Goal: Transaction & Acquisition: Download file/media

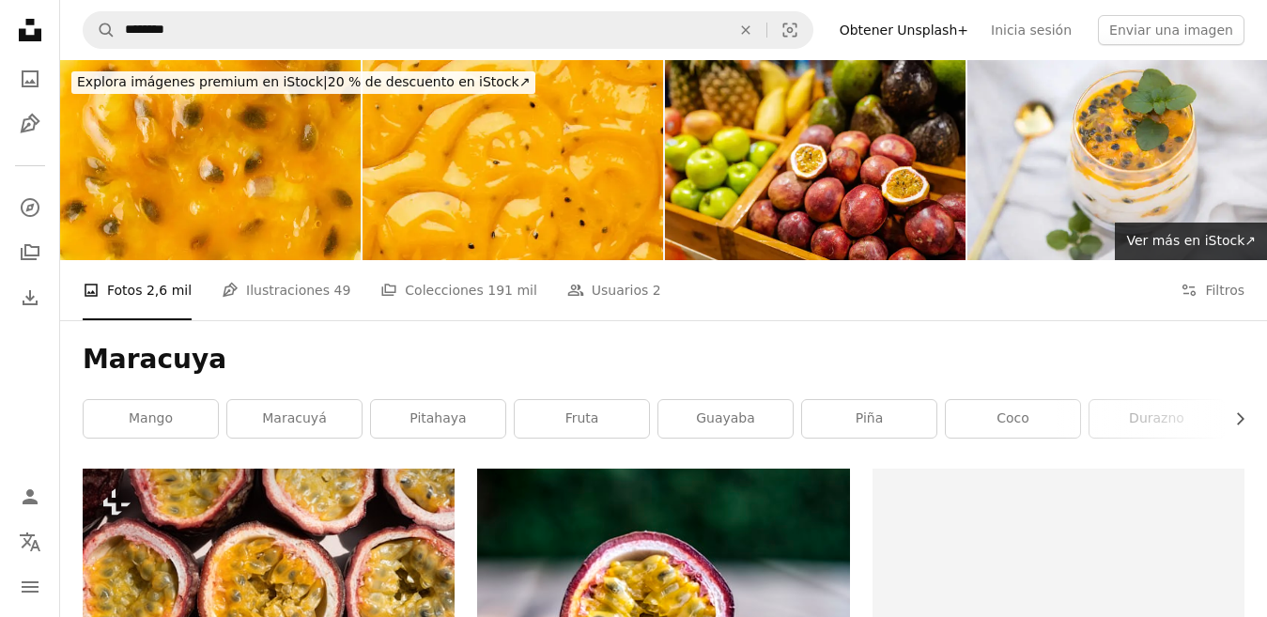
scroll to position [2034, 0]
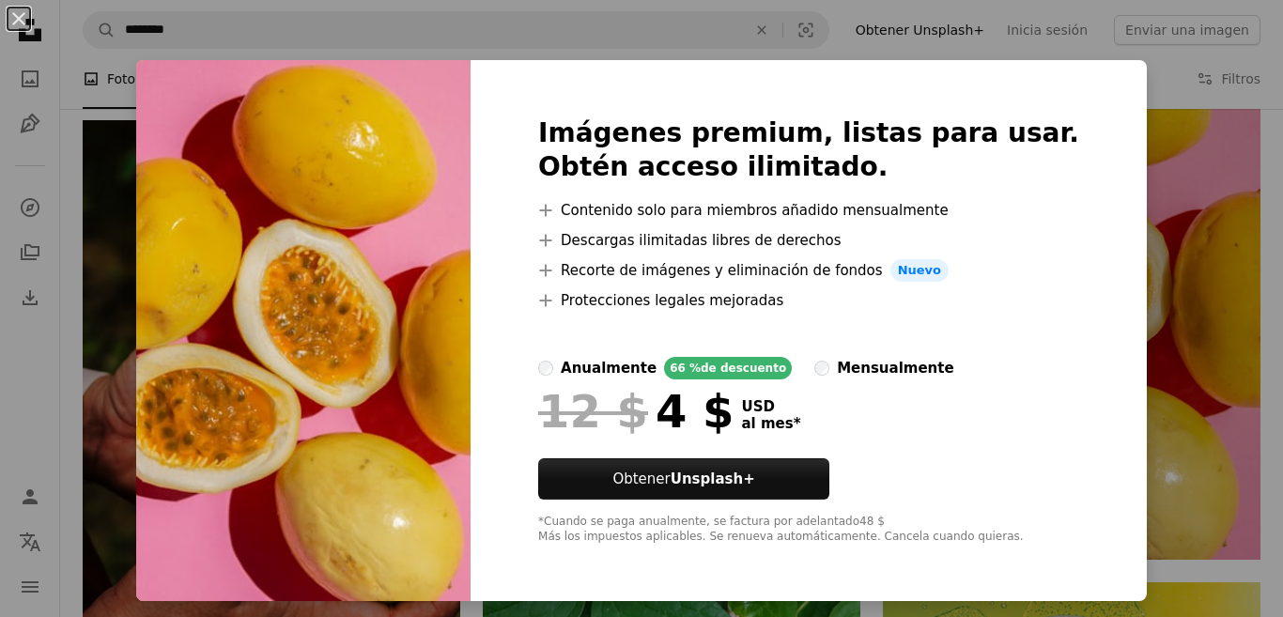
click at [1212, 342] on div "An X shape Imágenes premium, listas para usar. Obtén acceso ilimitado. A plus s…" at bounding box center [641, 308] width 1283 height 617
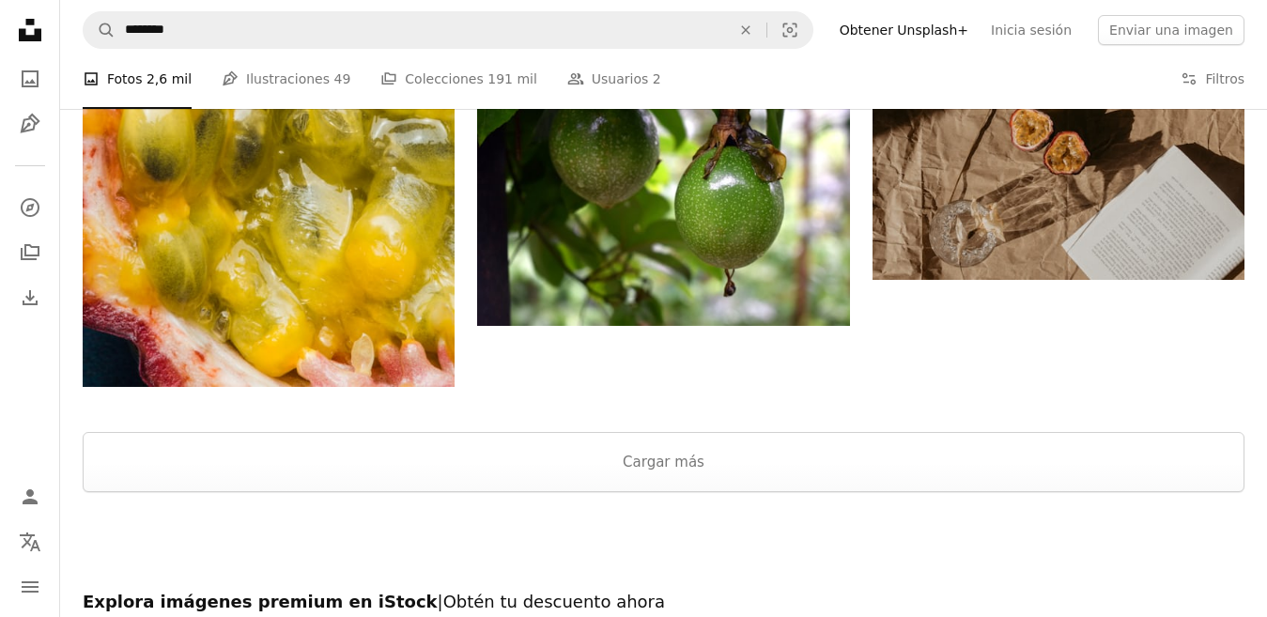
scroll to position [3057, 0]
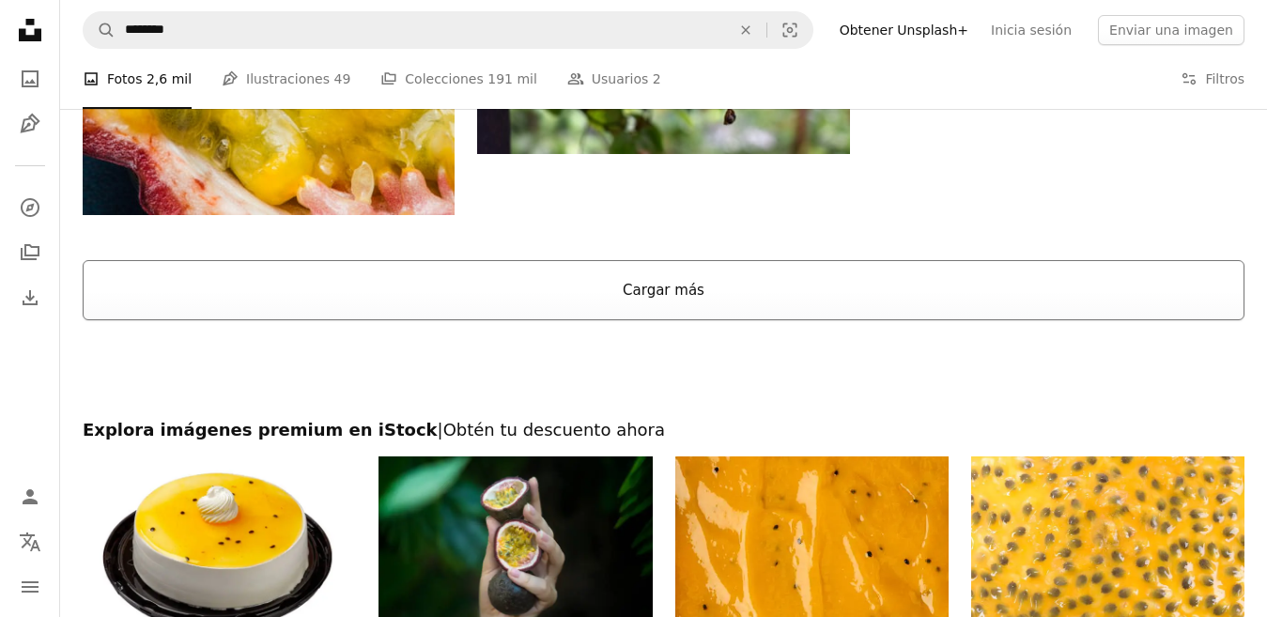
click at [894, 288] on button "Cargar más" at bounding box center [664, 290] width 1162 height 60
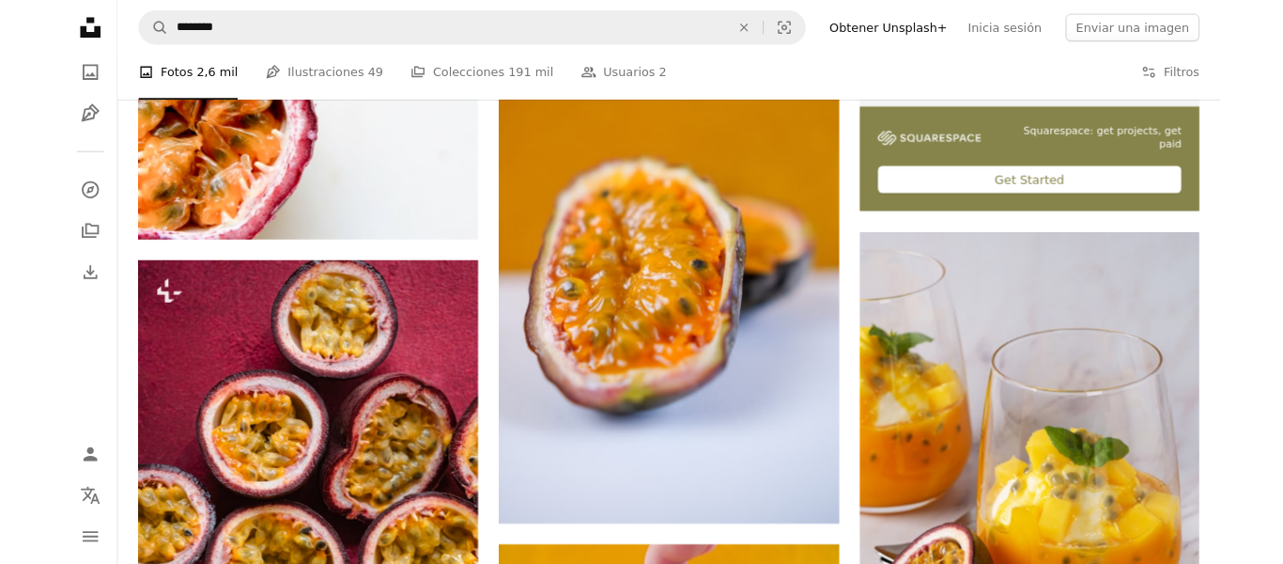
scroll to position [763, 0]
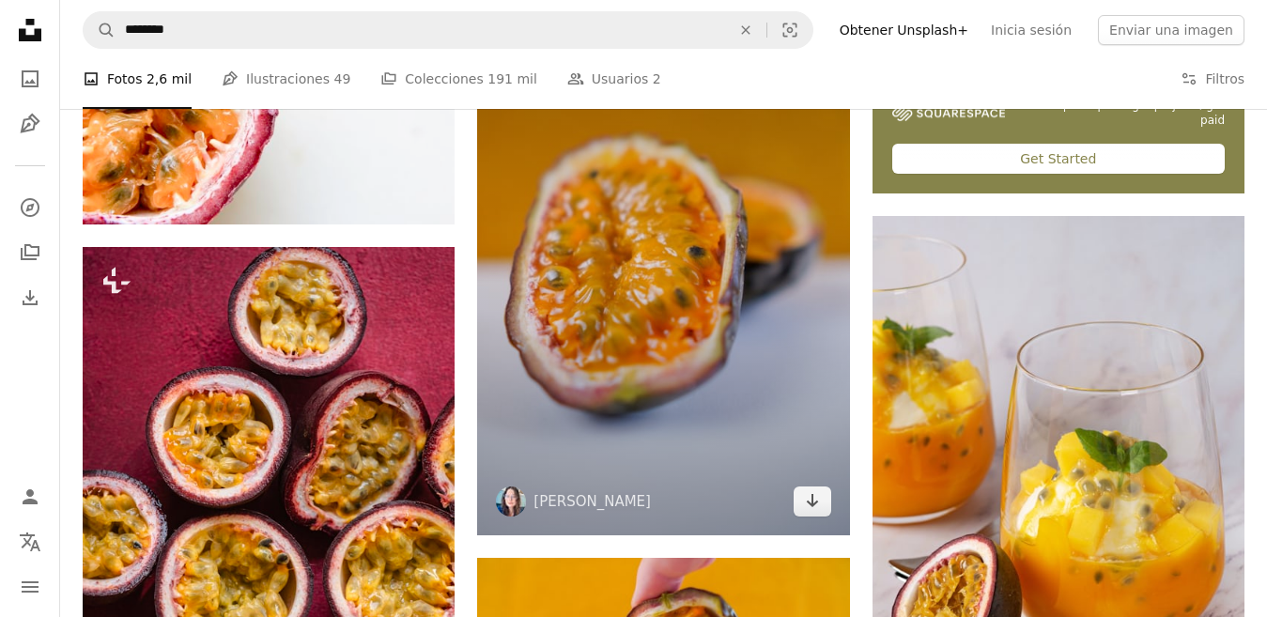
click at [746, 286] on img at bounding box center [663, 256] width 372 height 558
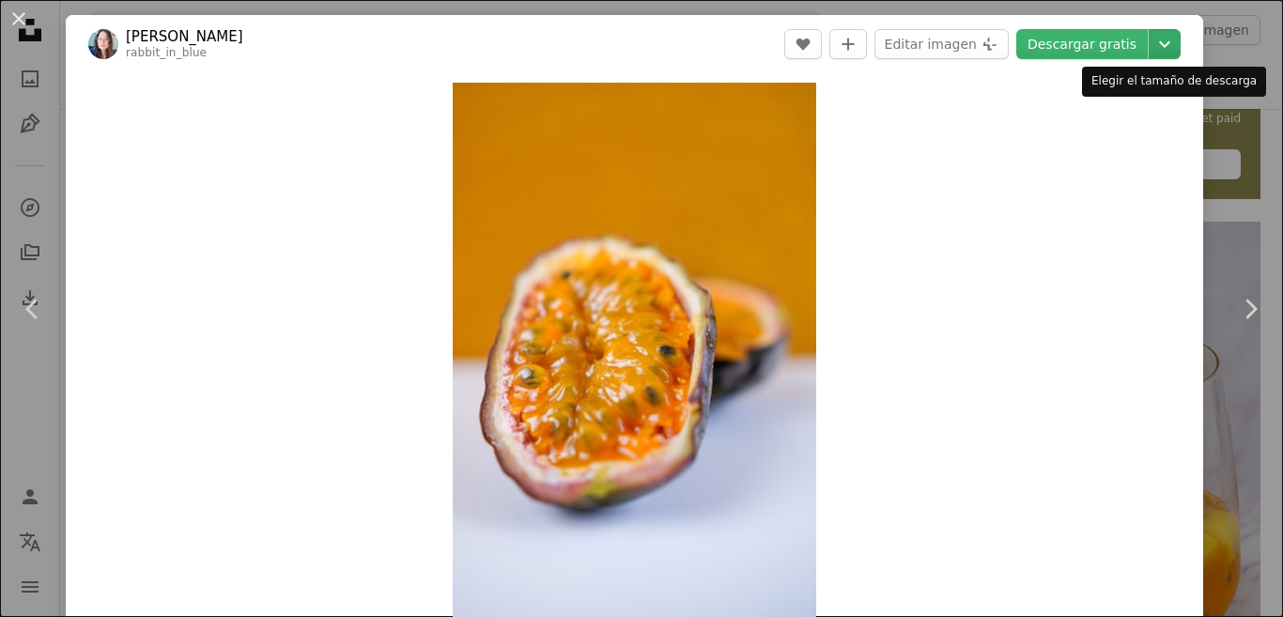
click at [1167, 42] on icon "Elegir el tamaño de descarga" at bounding box center [1164, 44] width 11 height 7
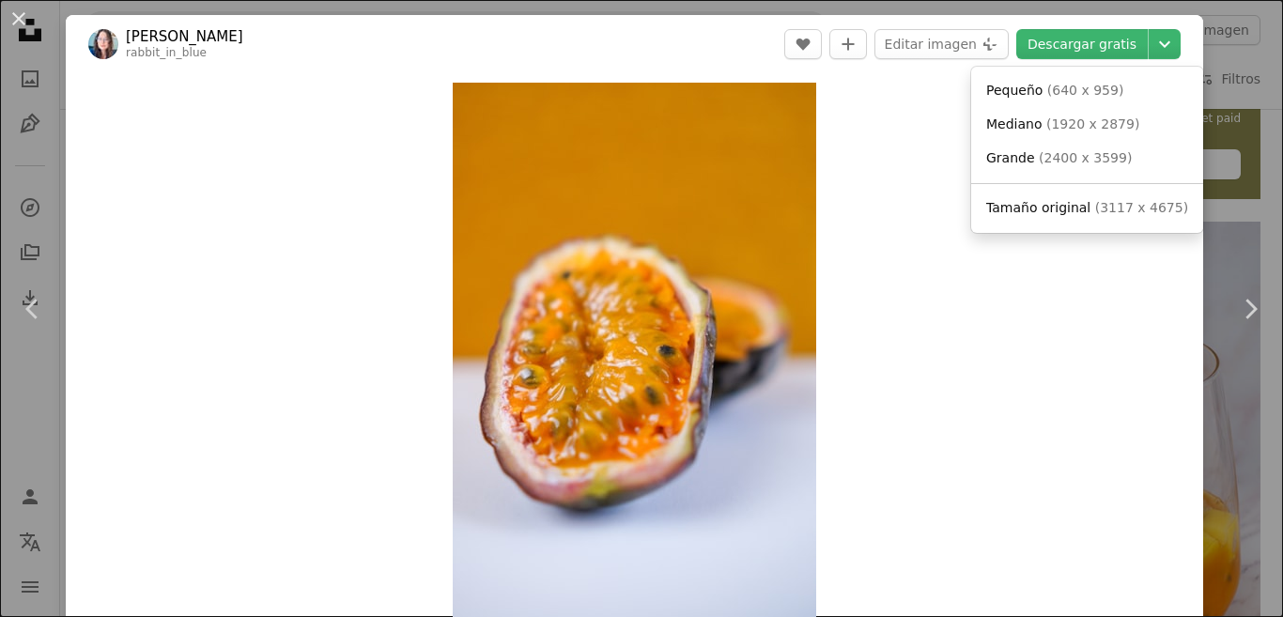
click at [907, 144] on dialog "An X shape Chevron left Chevron right [PERSON_NAME] rabbit_in_blue A heart A pl…" at bounding box center [641, 308] width 1283 height 617
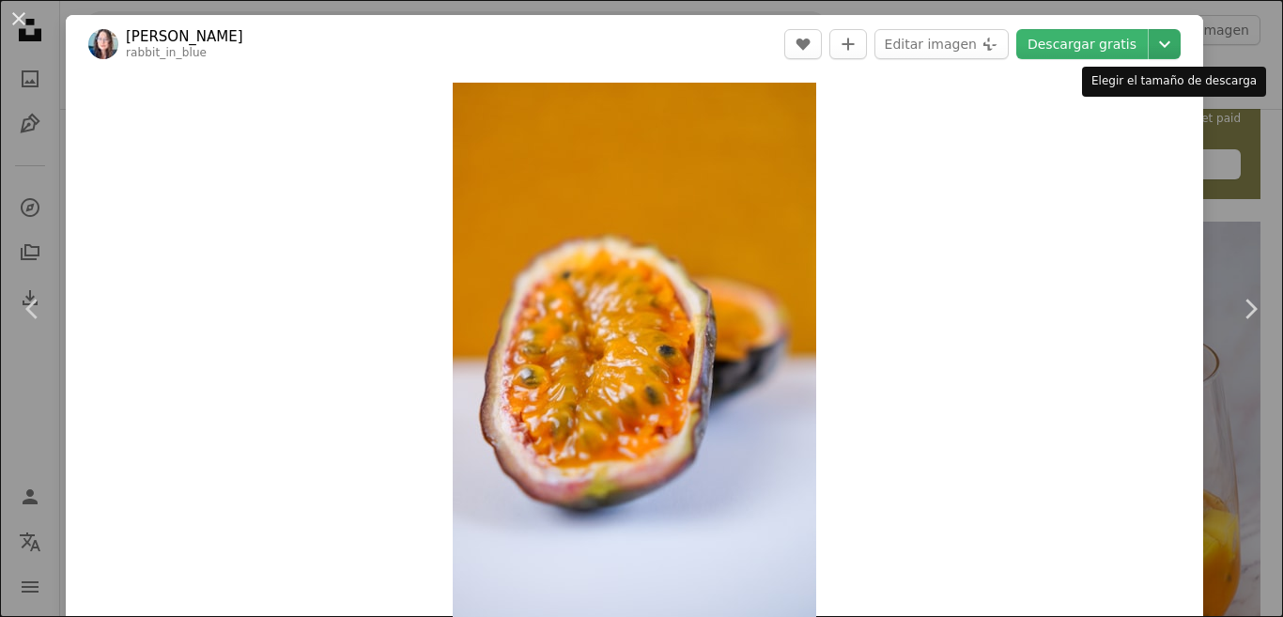
click at [1163, 39] on icon "Chevron down" at bounding box center [1165, 44] width 30 height 23
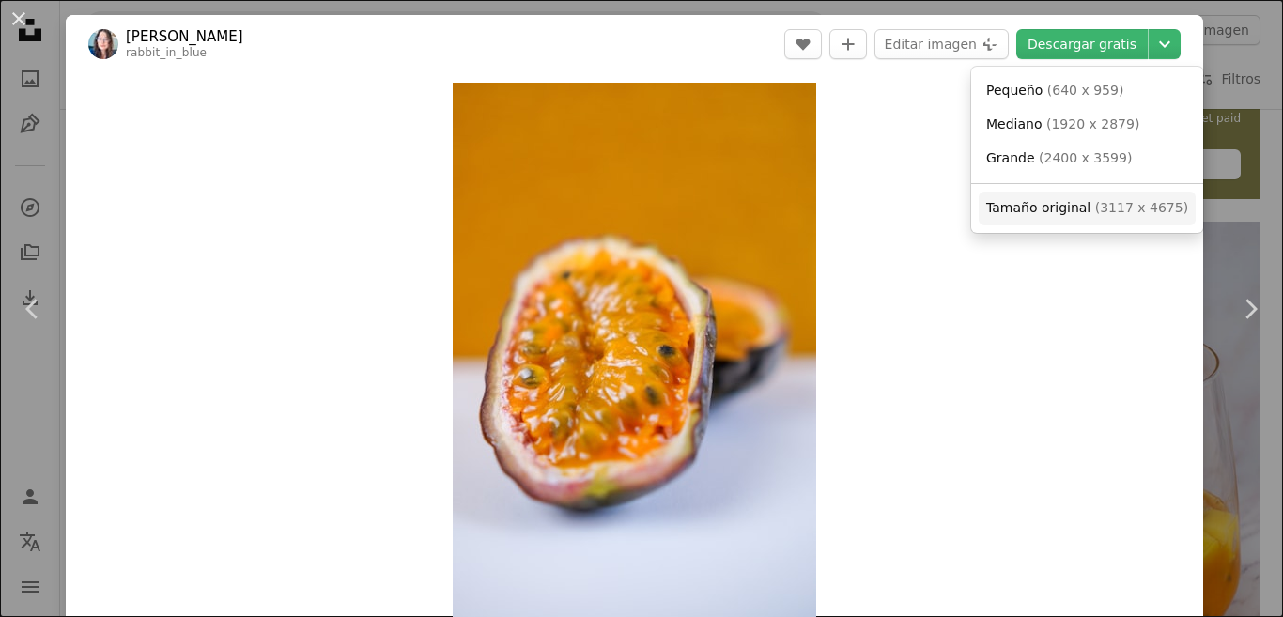
click at [1068, 209] on span "Tamaño original" at bounding box center [1039, 207] width 104 height 15
